Goal: Check status: Check status

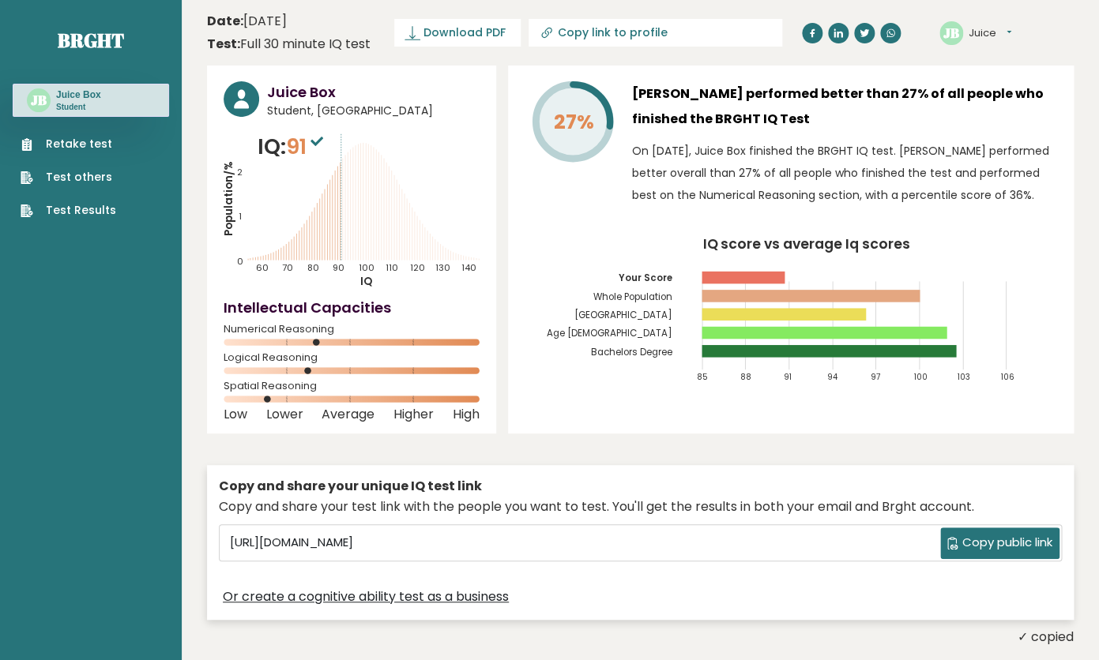
click at [98, 216] on link "Test Results" at bounding box center [69, 210] width 96 height 17
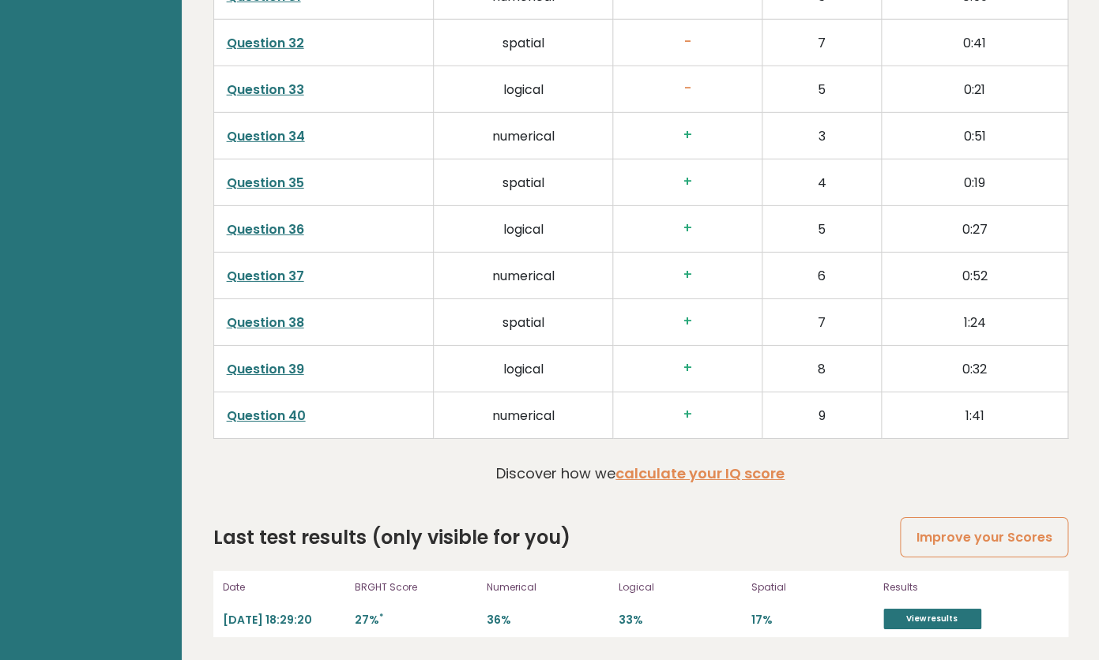
scroll to position [3913, 0]
click at [934, 618] on link "View results" at bounding box center [932, 618] width 98 height 21
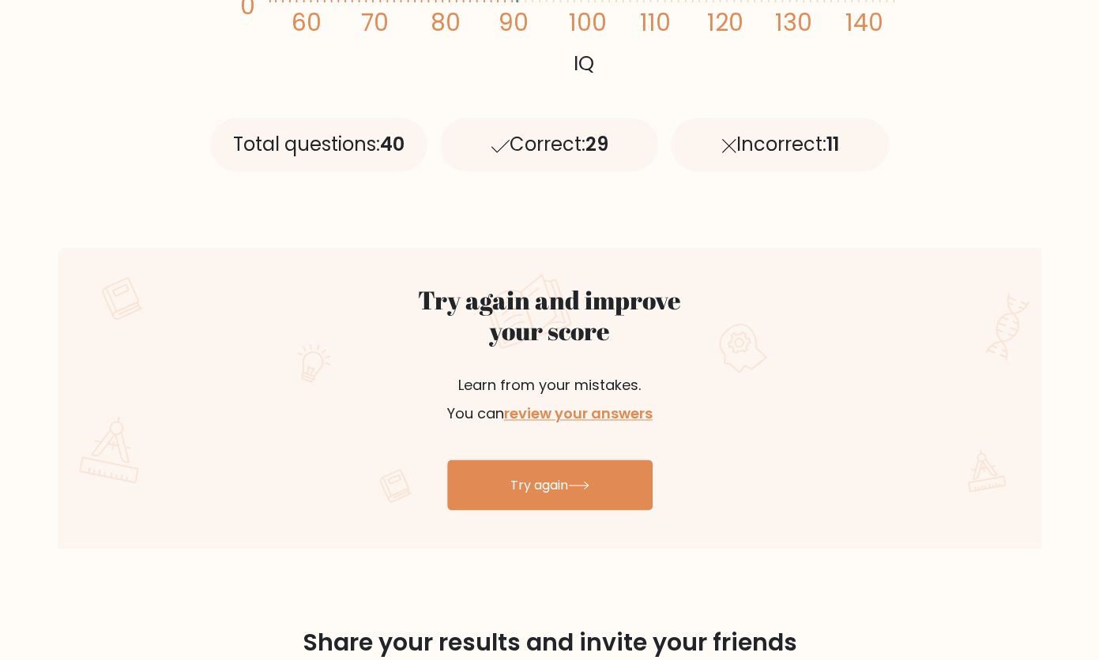
scroll to position [674, 0]
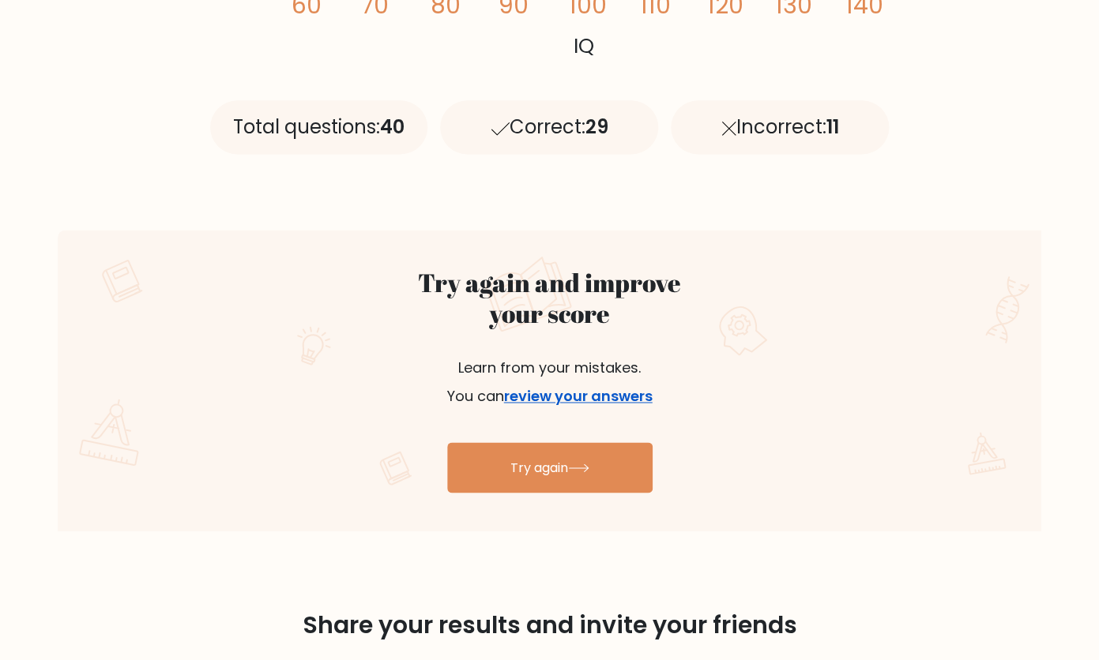
click at [577, 398] on link "review your answers" at bounding box center [578, 396] width 149 height 20
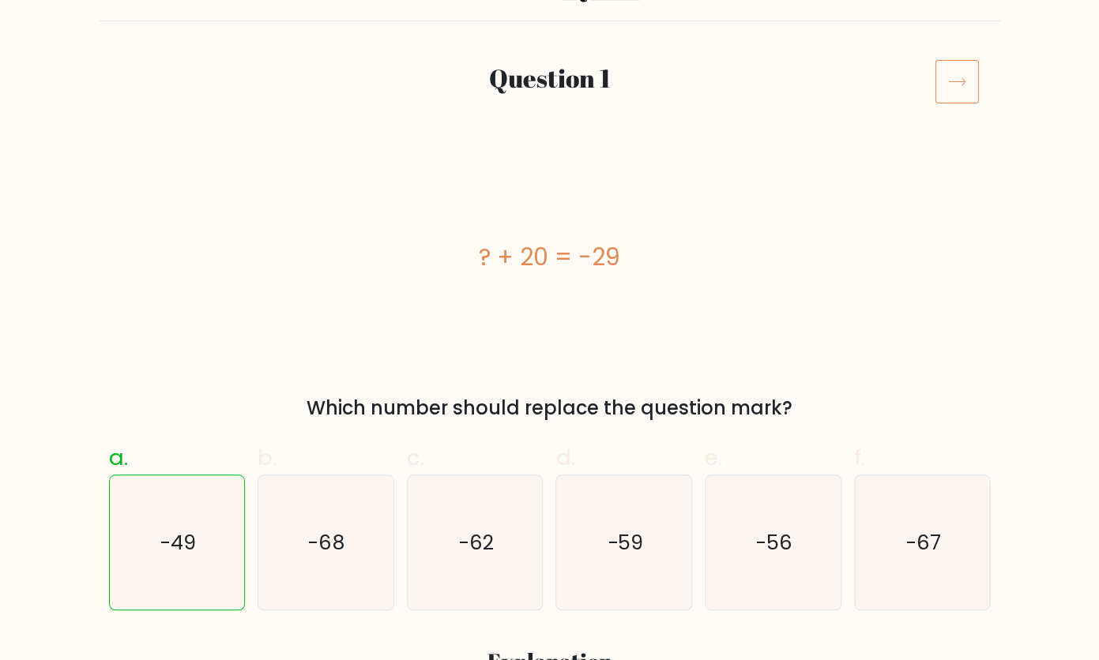
scroll to position [163, 0]
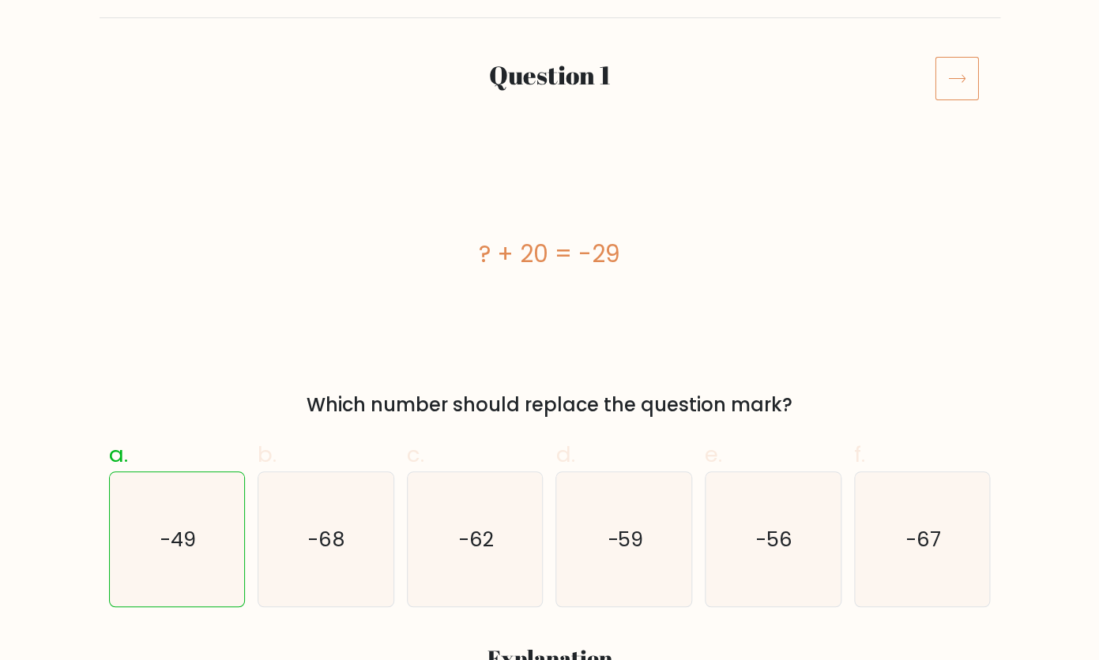
click at [963, 73] on icon at bounding box center [956, 78] width 44 height 44
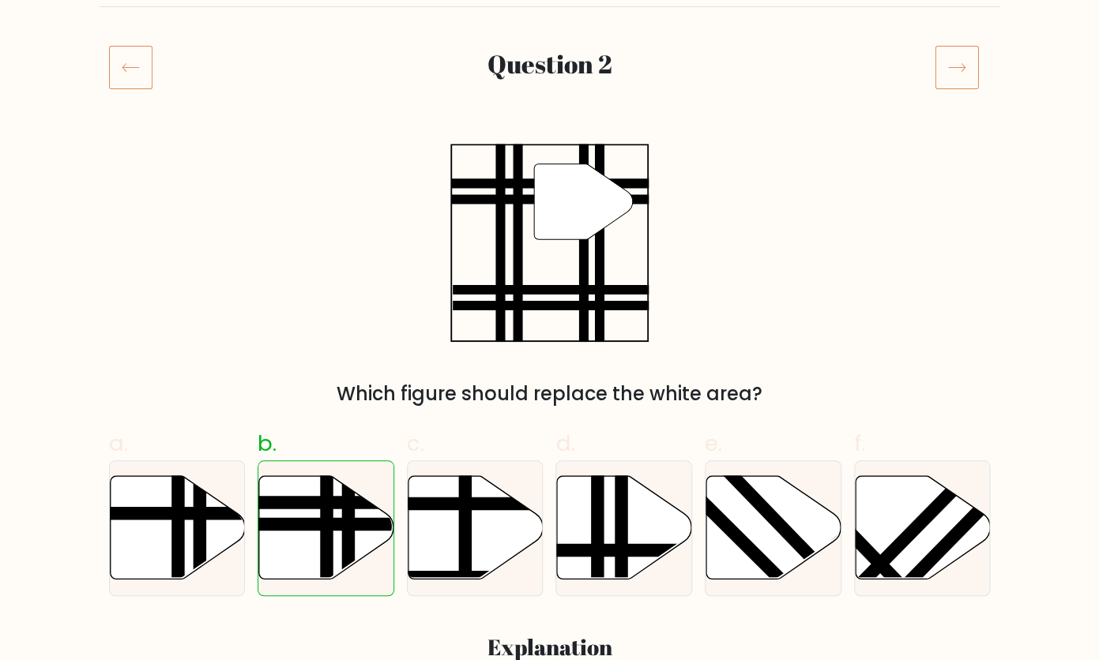
scroll to position [175, 0]
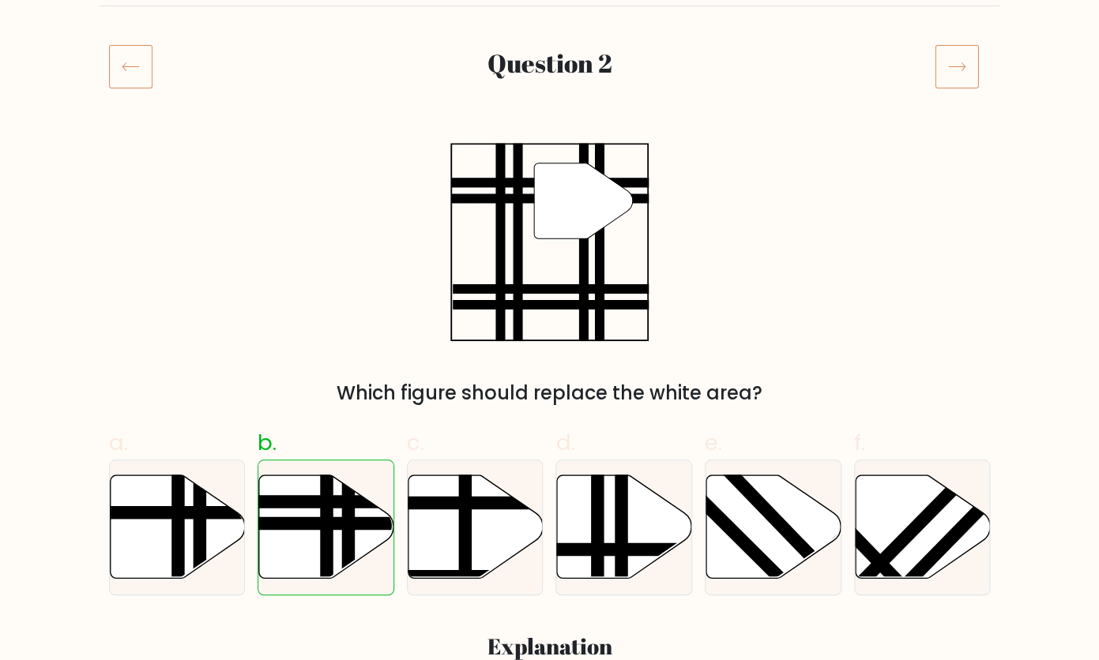
click at [951, 72] on icon at bounding box center [956, 66] width 44 height 44
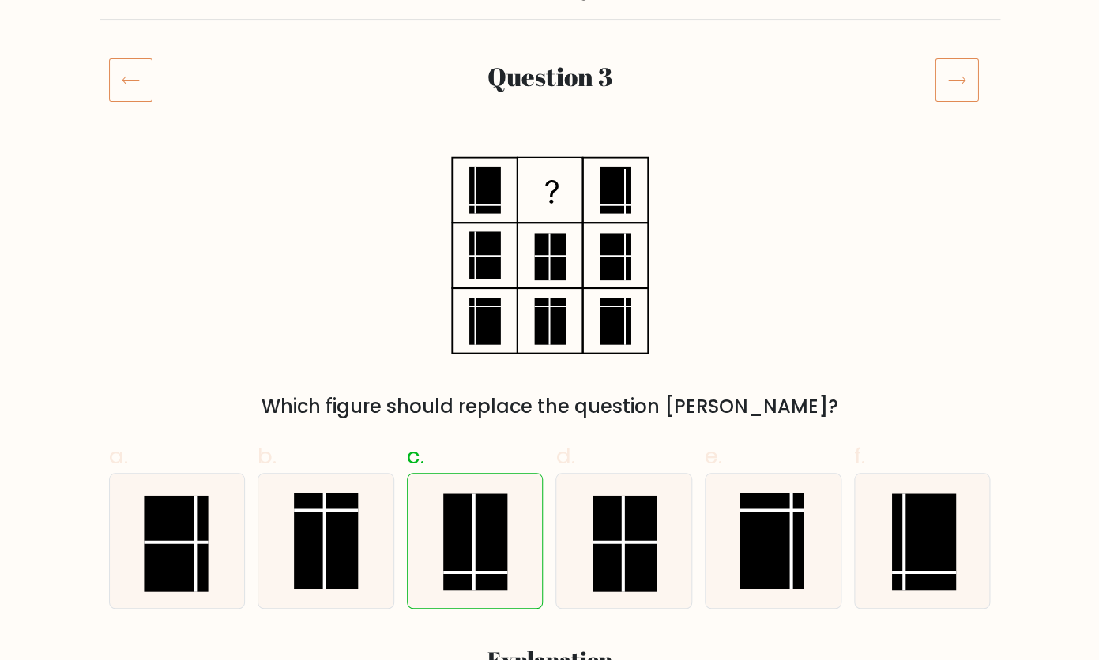
scroll to position [166, 0]
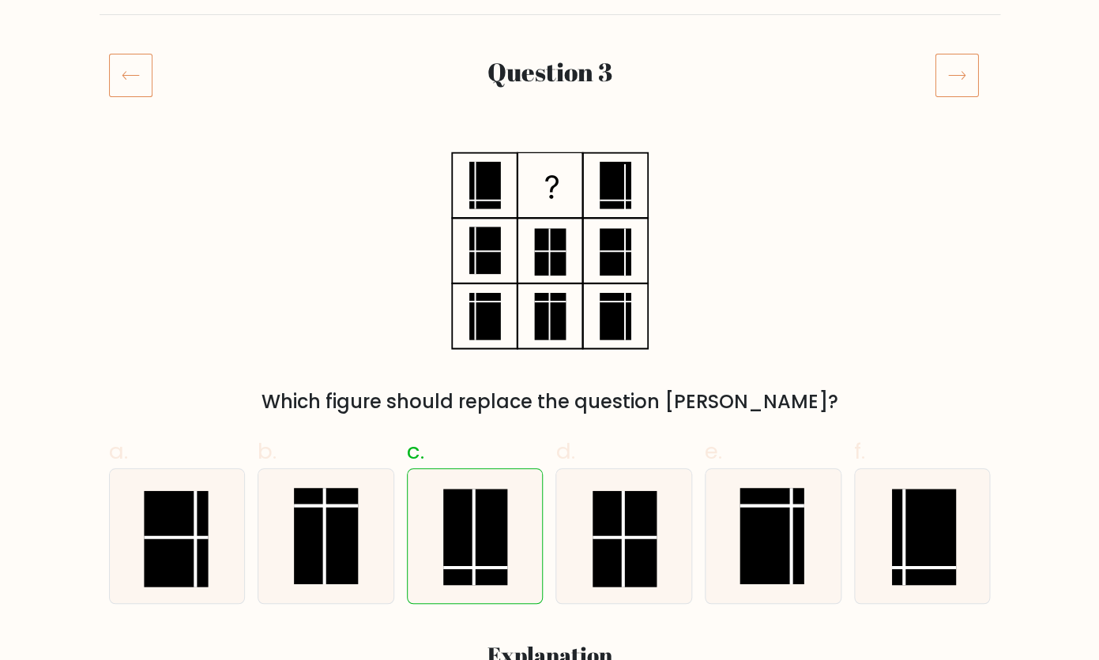
click at [947, 70] on icon at bounding box center [956, 75] width 44 height 44
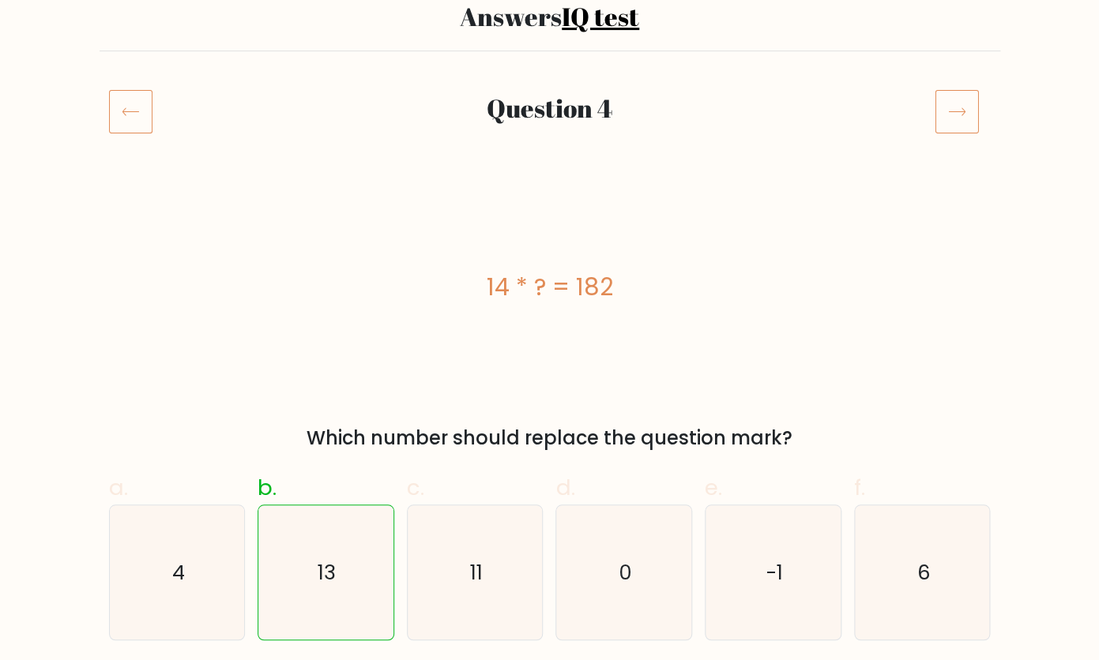
scroll to position [131, 0]
click at [960, 107] on icon at bounding box center [956, 110] width 44 height 44
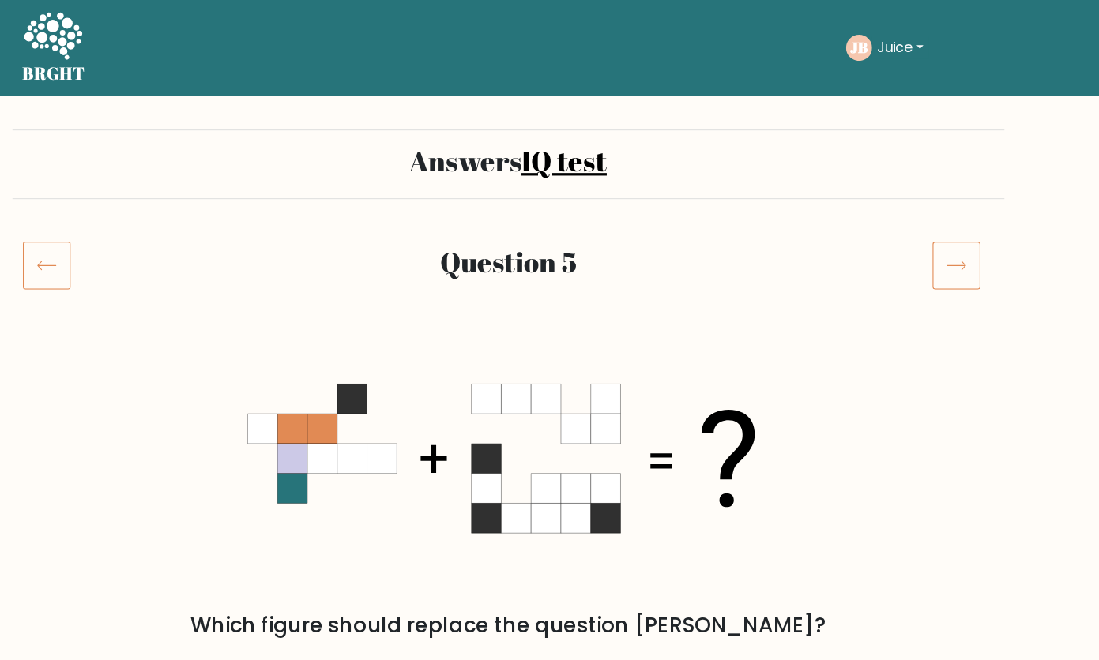
click at [947, 243] on icon at bounding box center [956, 241] width 44 height 44
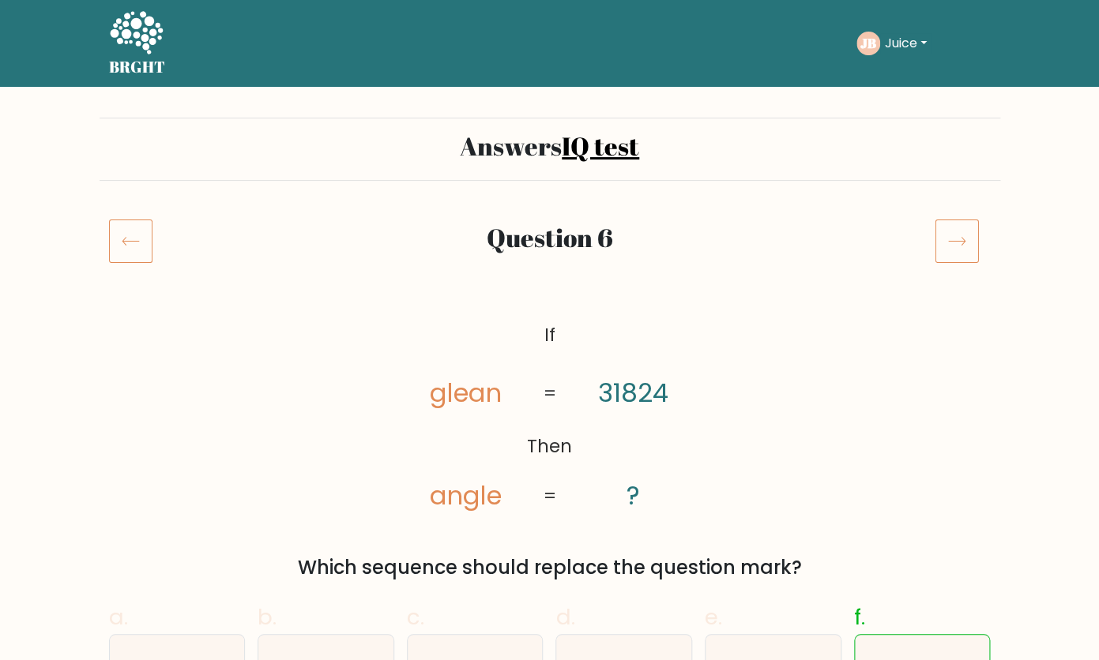
click at [957, 239] on icon at bounding box center [956, 241] width 44 height 44
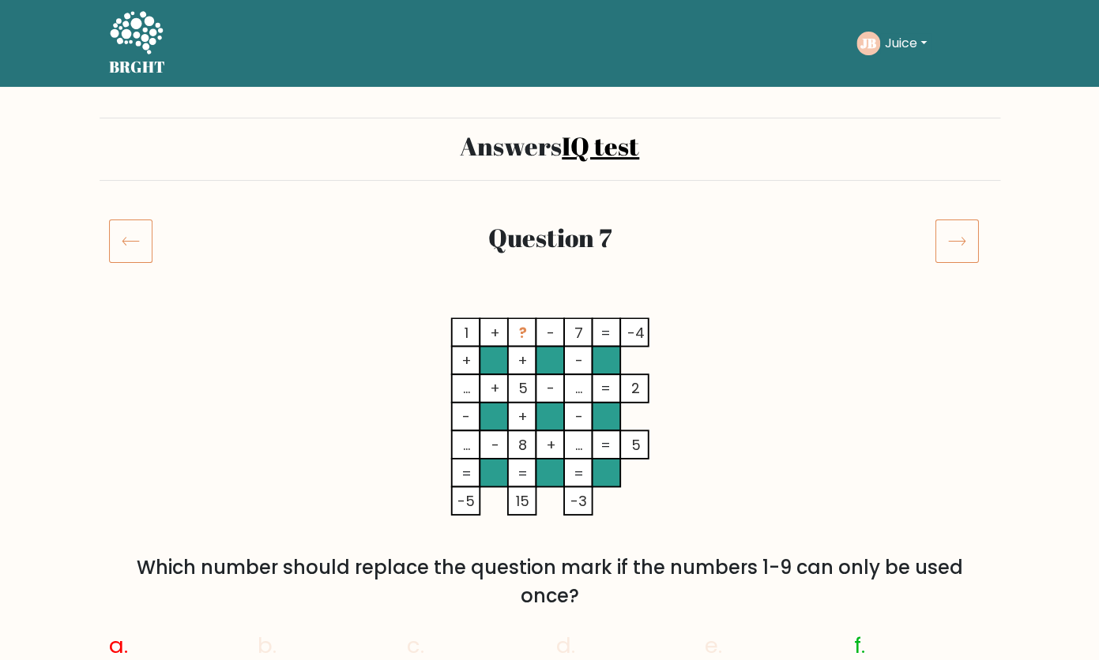
click at [974, 230] on icon at bounding box center [956, 241] width 44 height 44
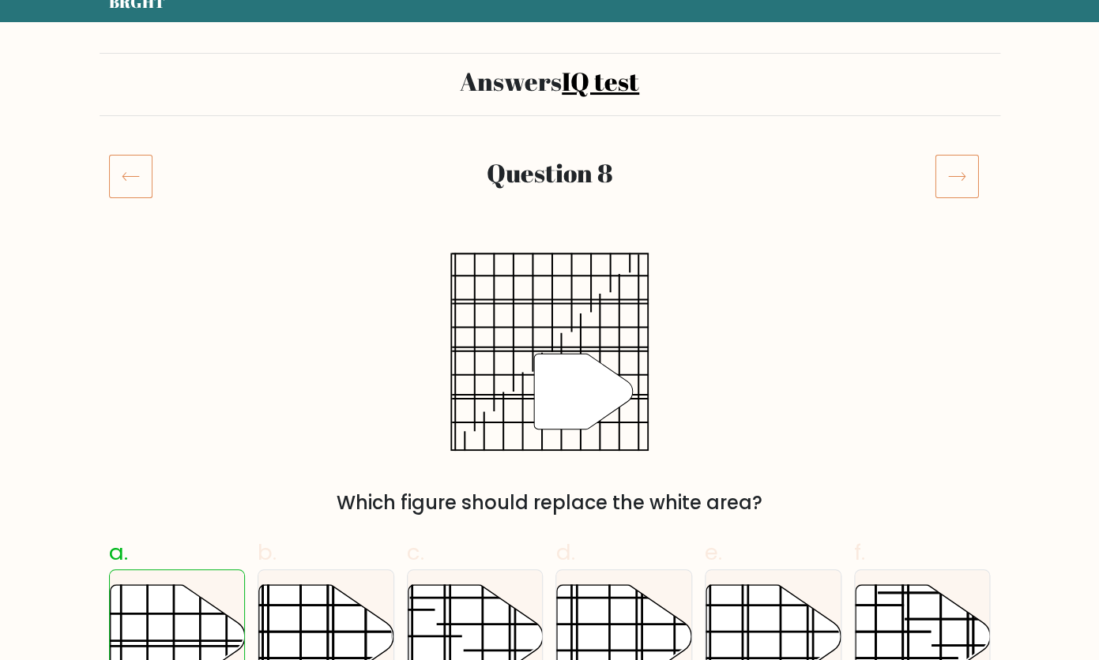
scroll to position [23, 0]
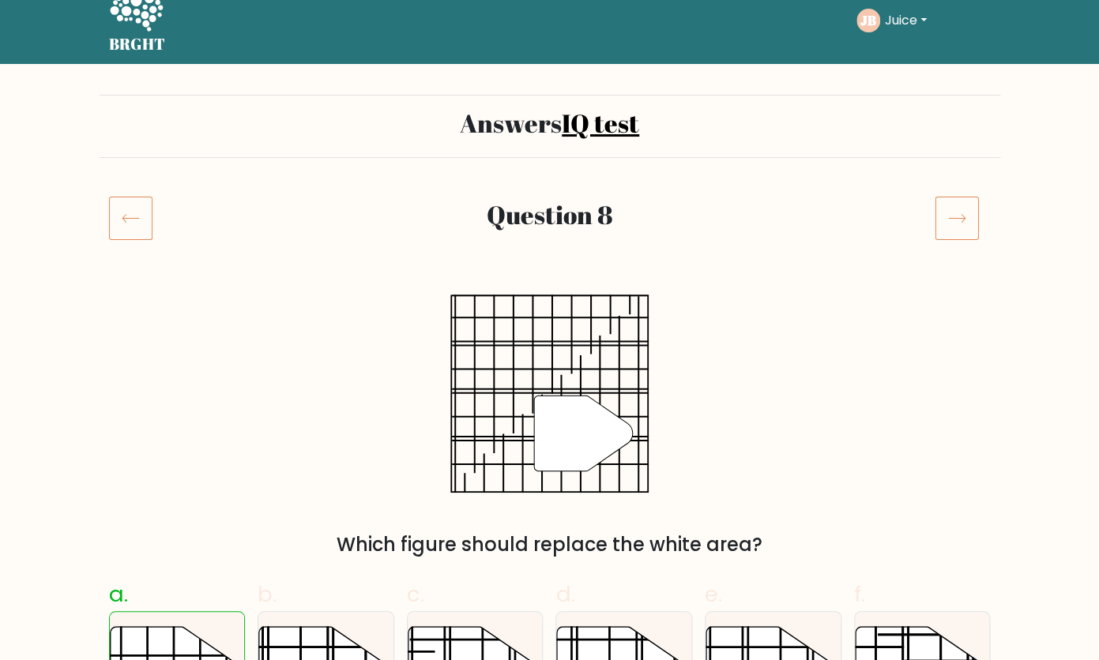
click at [942, 220] on icon at bounding box center [956, 218] width 44 height 44
